Goal: Task Accomplishment & Management: Use online tool/utility

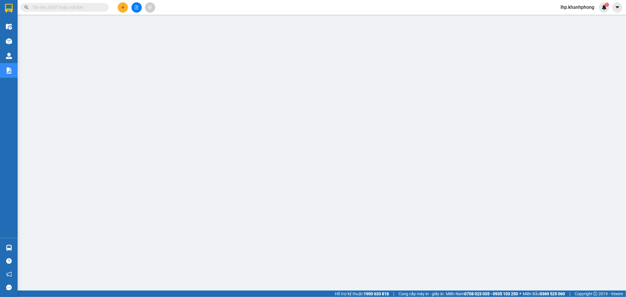
click at [137, 8] on icon "file-add" at bounding box center [136, 7] width 4 height 4
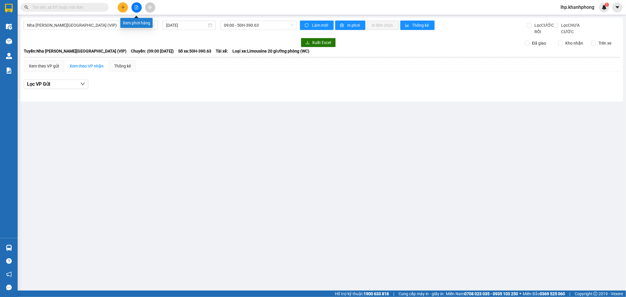
click at [135, 6] on icon "file-add" at bounding box center [136, 7] width 4 height 4
click at [134, 9] on icon "file-add" at bounding box center [136, 7] width 4 height 4
click at [190, 25] on input "[DATE]" at bounding box center [186, 25] width 41 height 6
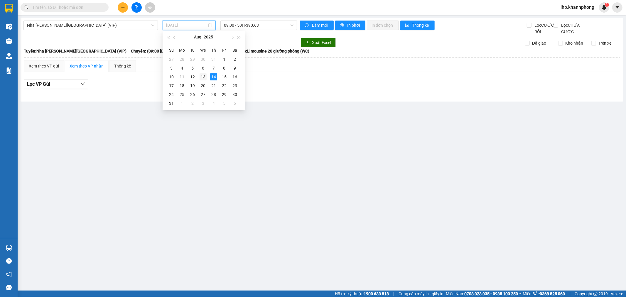
click at [204, 78] on div "13" at bounding box center [203, 76] width 7 height 7
type input "[DATE]"
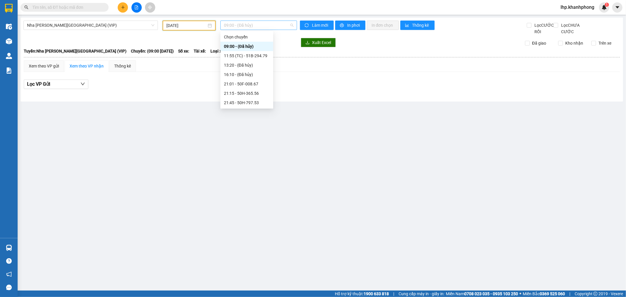
click at [248, 27] on span "09:00 - (Đã [PERSON_NAME])" at bounding box center [258, 25] width 69 height 9
click at [246, 101] on div "23:10 - 50H-293.80" at bounding box center [247, 103] width 46 height 6
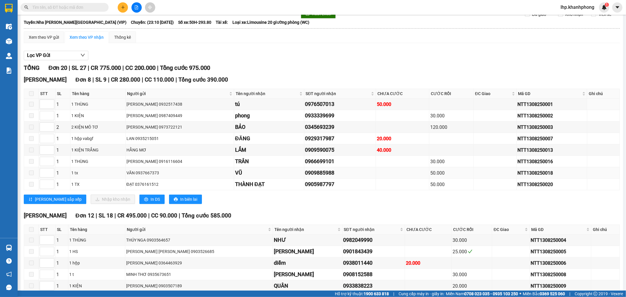
scroll to position [65, 0]
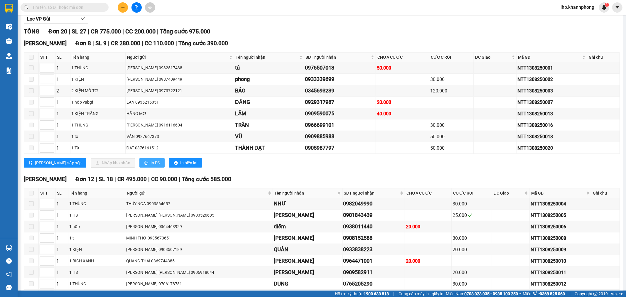
click at [151, 166] on span "In DS" at bounding box center [155, 163] width 9 height 6
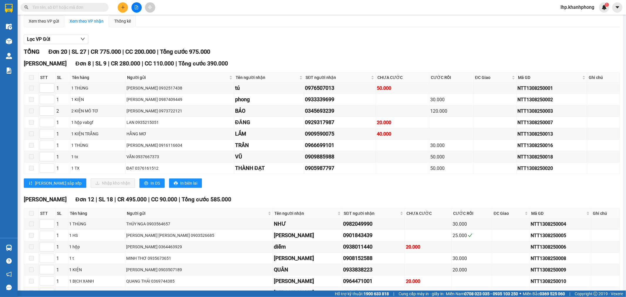
scroll to position [0, 0]
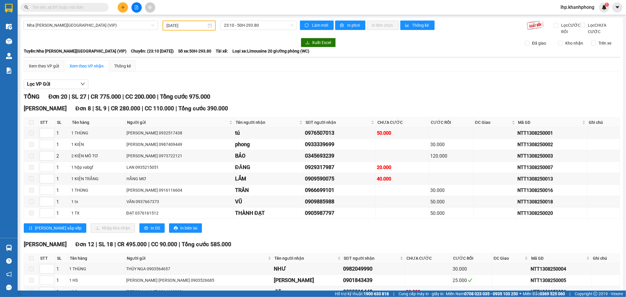
click at [78, 6] on input "text" at bounding box center [66, 7] width 69 height 6
click at [77, 9] on input "text" at bounding box center [66, 7] width 69 height 6
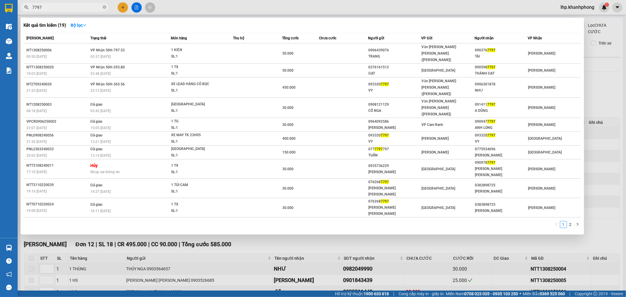
type input "7797"
click at [339, 246] on div at bounding box center [313, 148] width 626 height 297
